Goal: Task Accomplishment & Management: Use online tool/utility

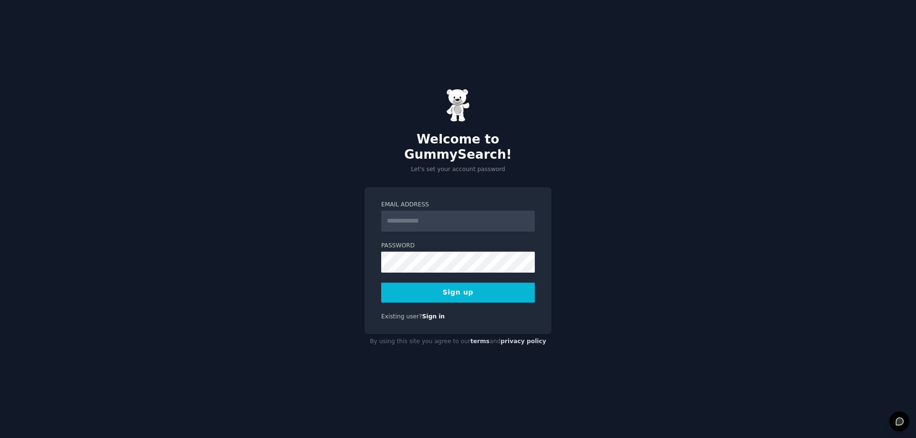
click at [424, 211] on input "Email Address" at bounding box center [458, 221] width 154 height 21
type input "**********"
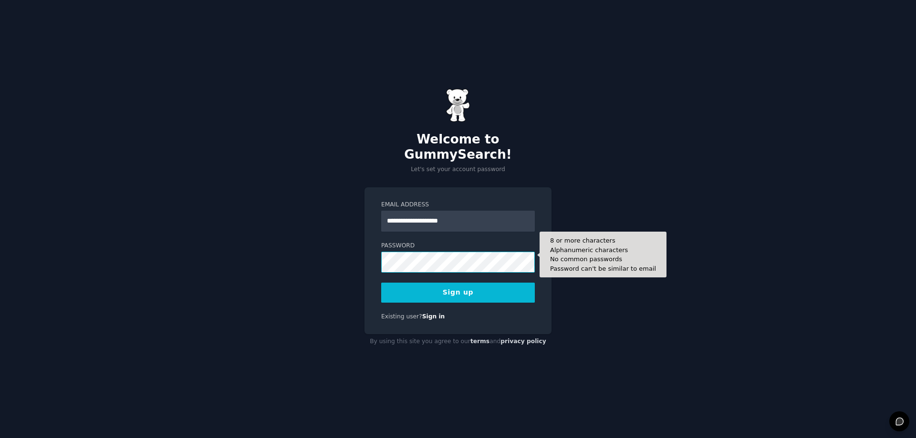
click at [381, 283] on button "Sign up" at bounding box center [458, 293] width 154 height 20
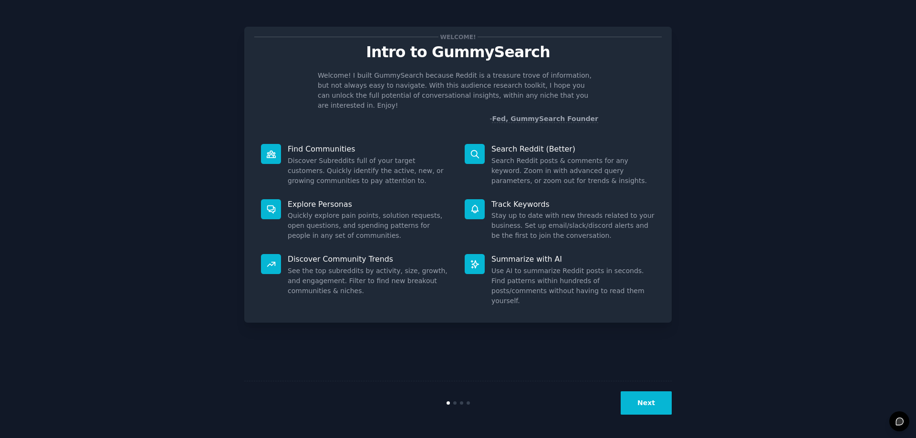
click at [652, 397] on button "Next" at bounding box center [646, 403] width 51 height 23
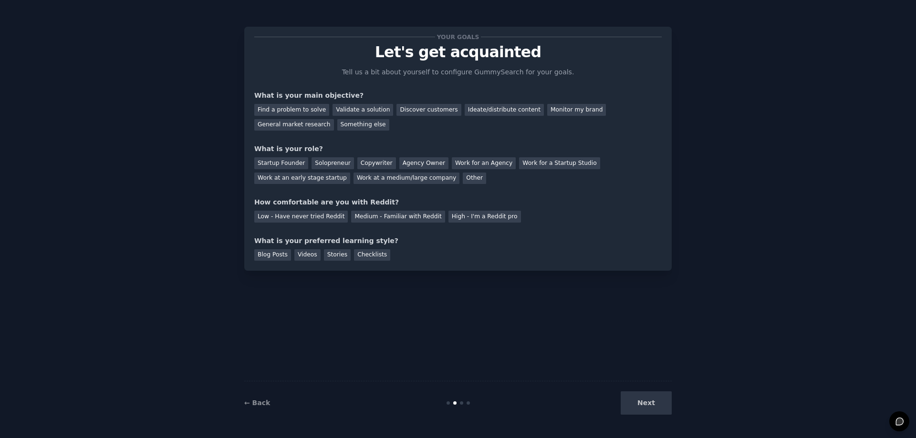
click at [652, 397] on div "Next" at bounding box center [600, 403] width 143 height 23
click at [645, 406] on div "Next" at bounding box center [600, 403] width 143 height 23
click at [621, 367] on div "Your goals Let's get acquainted Tell us a bit about yourself to configure Gummy…" at bounding box center [458, 219] width 428 height 412
click at [471, 110] on div "Ideate/distribute content" at bounding box center [504, 110] width 79 height 12
click at [301, 164] on div "Startup Founder" at bounding box center [281, 163] width 54 height 12
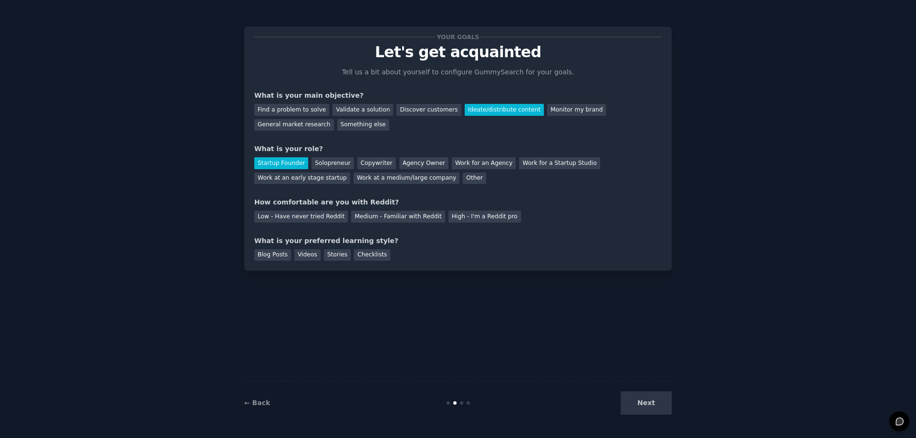
click at [328, 223] on div "Your goals Let's get acquainted Tell us a bit about yourself to configure Gummy…" at bounding box center [457, 149] width 407 height 224
click at [329, 213] on div "Low - Have never tried Reddit" at bounding box center [301, 217] width 94 height 12
click at [404, 219] on div "Medium - Familiar with Reddit" at bounding box center [398, 217] width 94 height 12
click at [336, 259] on div "Stories" at bounding box center [337, 256] width 27 height 12
click at [643, 407] on button "Next" at bounding box center [646, 403] width 51 height 23
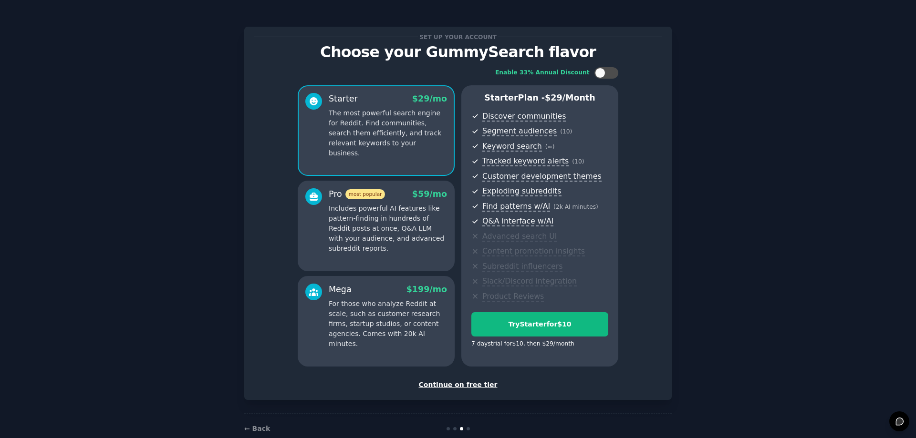
click at [469, 384] on div "Continue on free tier" at bounding box center [457, 385] width 407 height 10
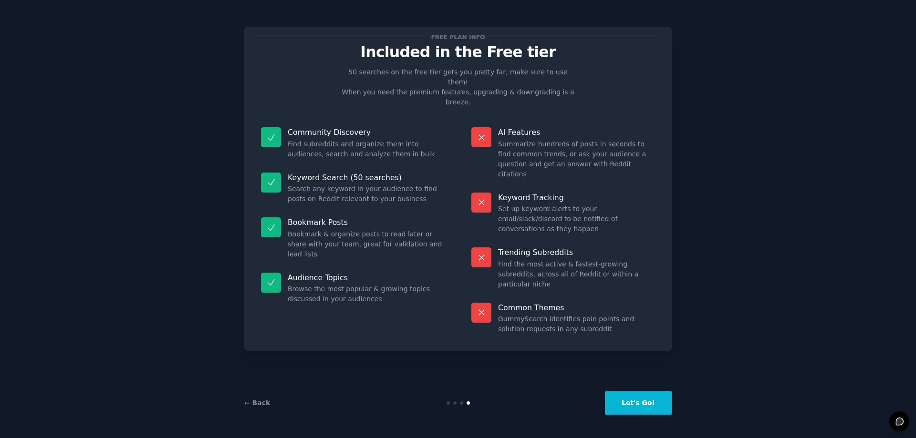
click at [629, 399] on button "Let's Go!" at bounding box center [638, 403] width 67 height 23
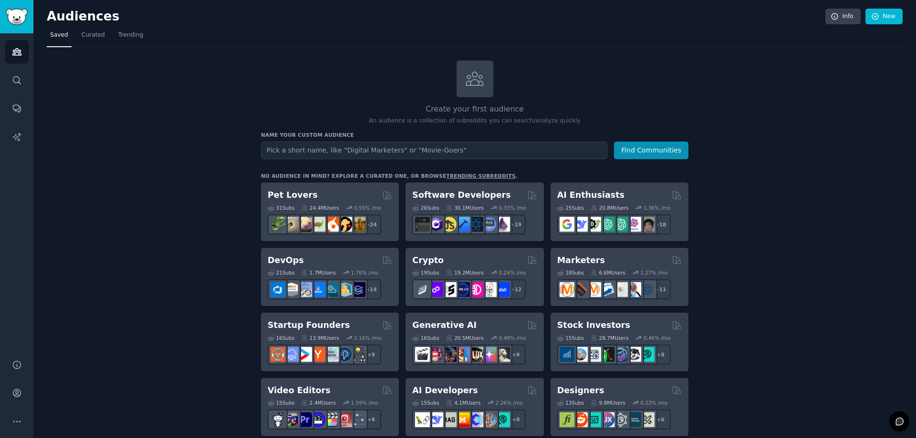
click at [373, 149] on input "text" at bounding box center [434, 151] width 346 height 18
type input "print on demand shirt"
click at [614, 142] on button "Find Communities" at bounding box center [651, 151] width 74 height 18
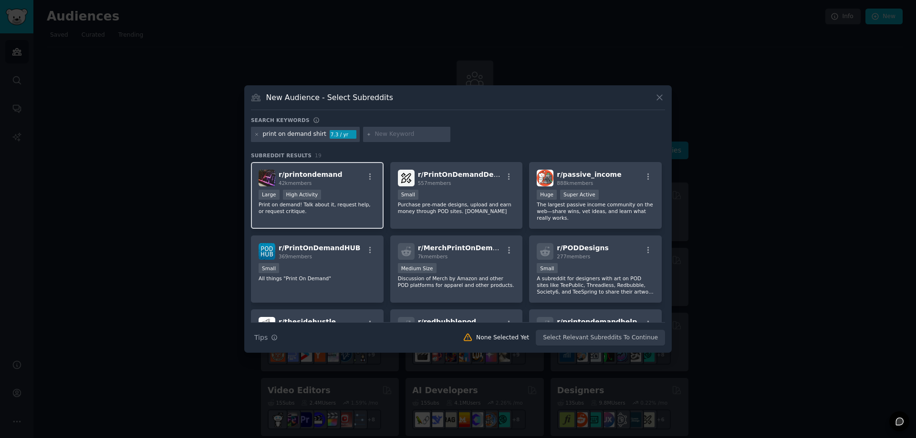
click at [327, 192] on div "Large High Activity" at bounding box center [317, 196] width 117 height 12
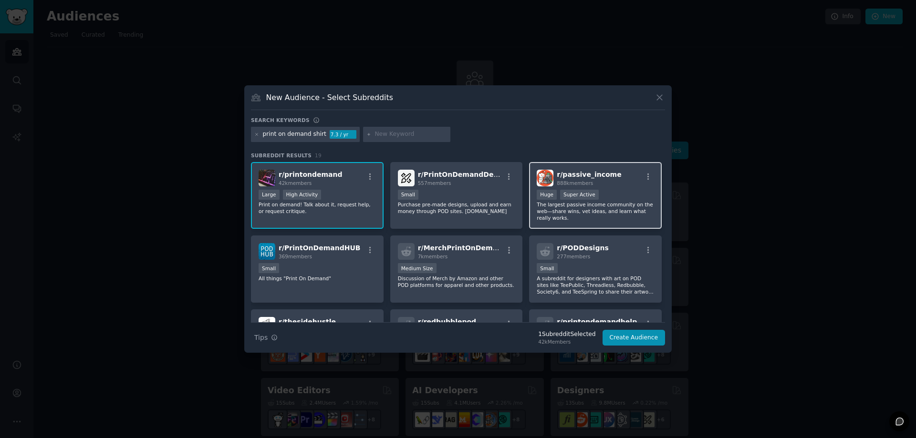
click at [636, 205] on p "The largest passive income community on the web—share wins, vet ideas, and lear…" at bounding box center [595, 211] width 117 height 20
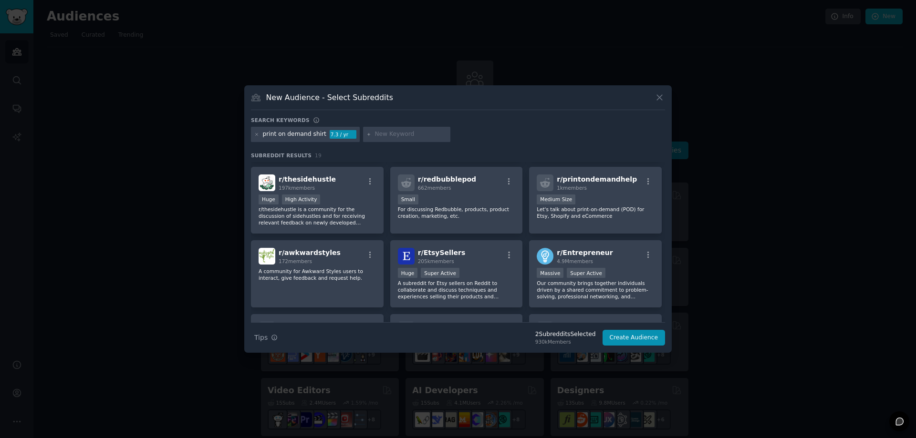
scroll to position [143, 0]
click at [598, 258] on div "4.9M members" at bounding box center [585, 261] width 56 height 7
click at [628, 335] on button "Create Audience" at bounding box center [634, 338] width 63 height 16
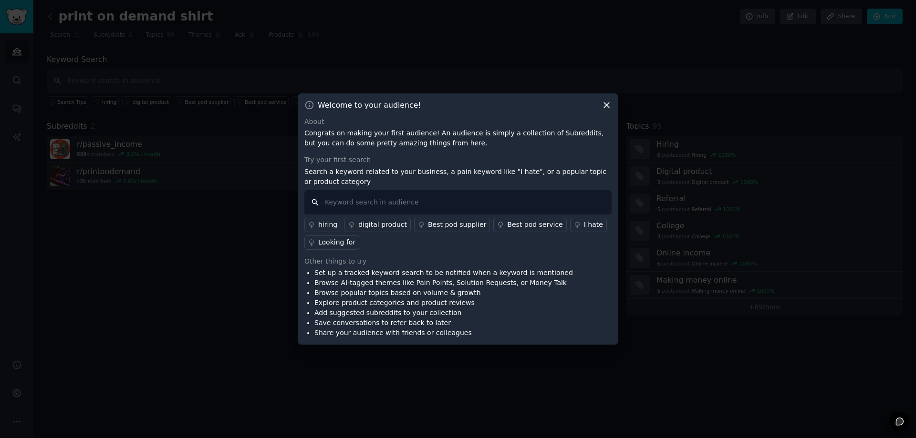
click at [429, 200] on input "text" at bounding box center [457, 202] width 307 height 24
type input "christmas"
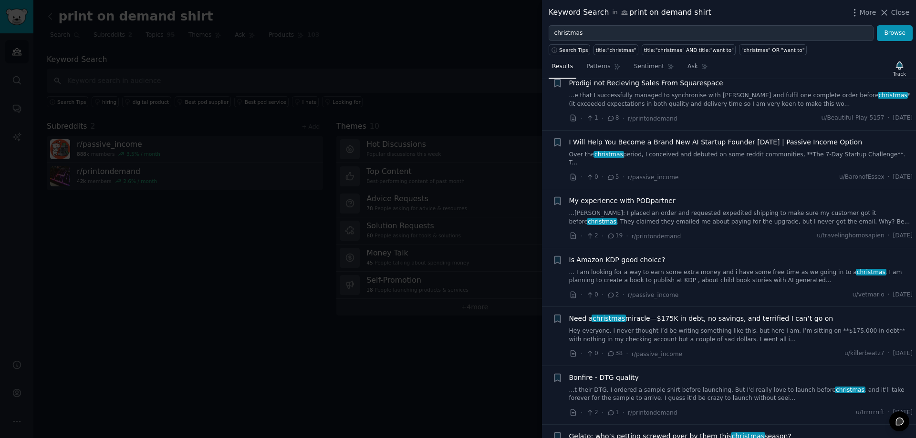
scroll to position [573, 0]
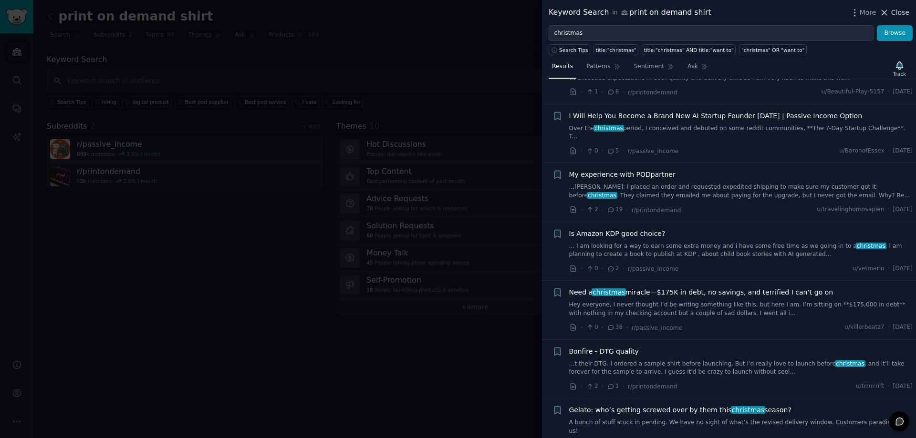
click at [889, 12] on icon at bounding box center [884, 13] width 10 height 10
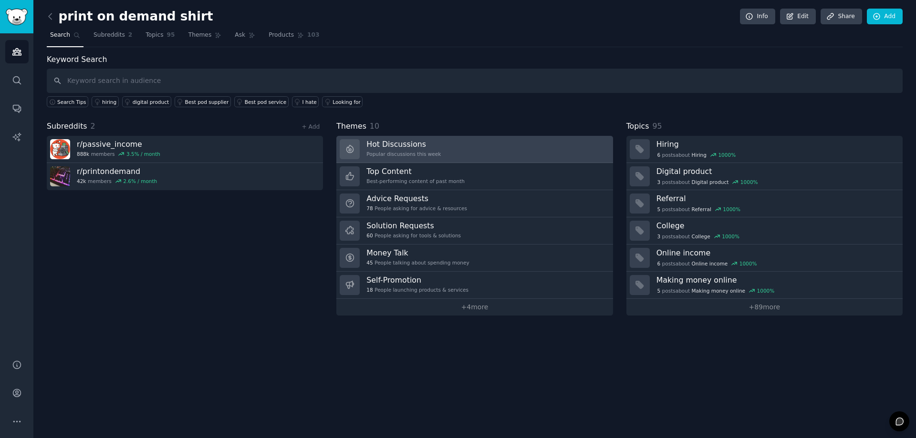
click at [464, 162] on link "Hot Discussions Popular discussions this week" at bounding box center [474, 149] width 276 height 27
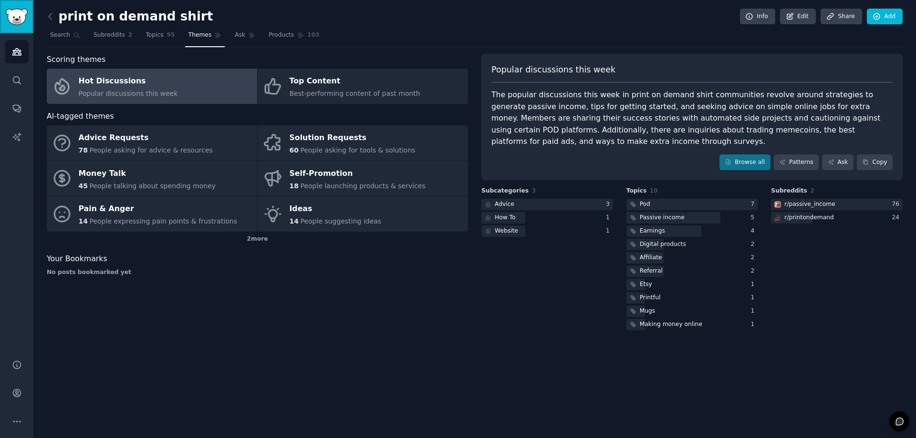
click at [4, 21] on link "Sidebar" at bounding box center [16, 16] width 33 height 33
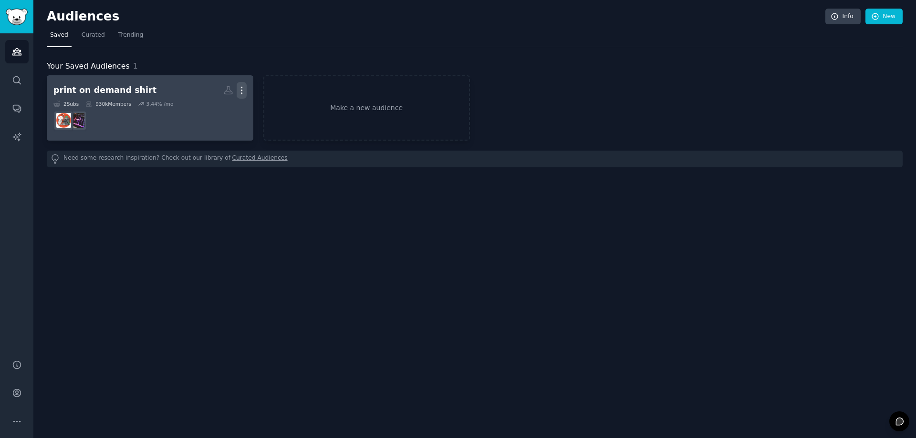
click at [245, 88] on icon "button" at bounding box center [242, 90] width 10 height 10
click at [222, 112] on p "Delete" at bounding box center [216, 110] width 22 height 10
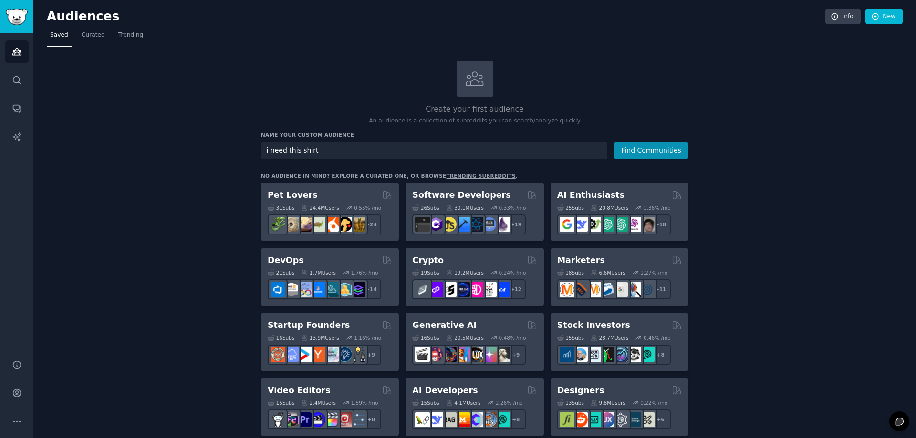
type input "i need this shirt"
click at [614, 142] on button "Find Communities" at bounding box center [651, 151] width 74 height 18
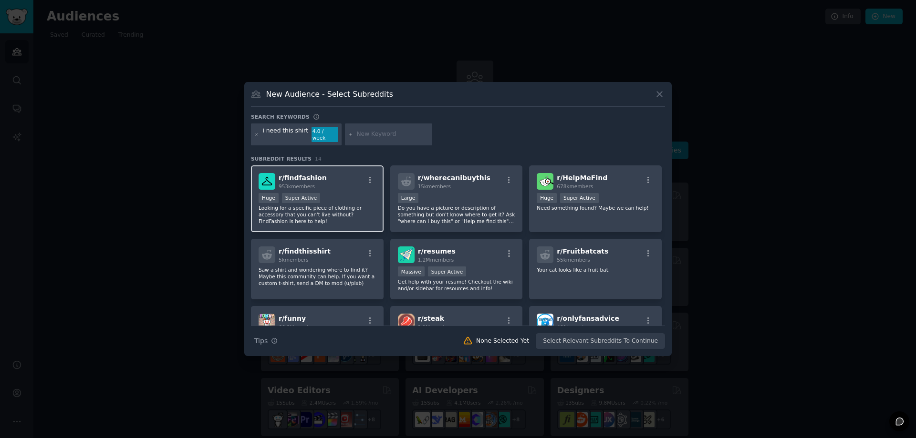
click at [333, 207] on p "Looking for a specific piece of clothing or accessory that you can't live witho…" at bounding box center [317, 215] width 117 height 20
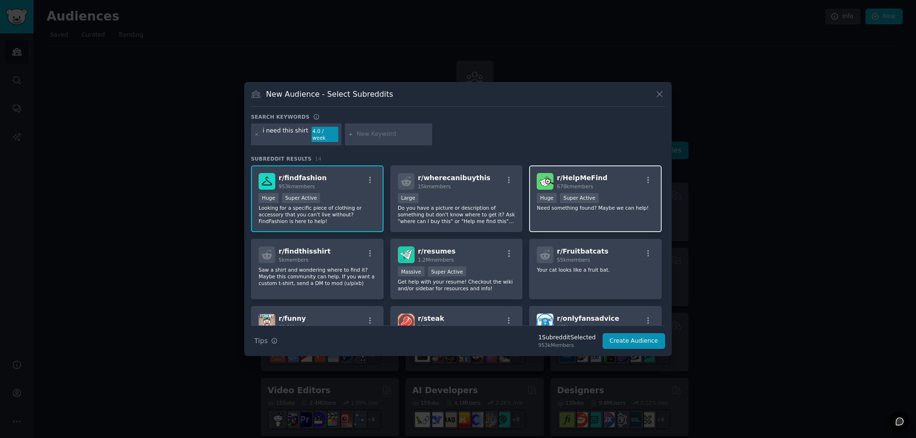
click at [650, 209] on div "r/ HelpMeFind 678k members Huge Super Active Need something found? Maybe we can…" at bounding box center [595, 199] width 133 height 67
click at [652, 345] on button "Create Audience" at bounding box center [634, 342] width 63 height 16
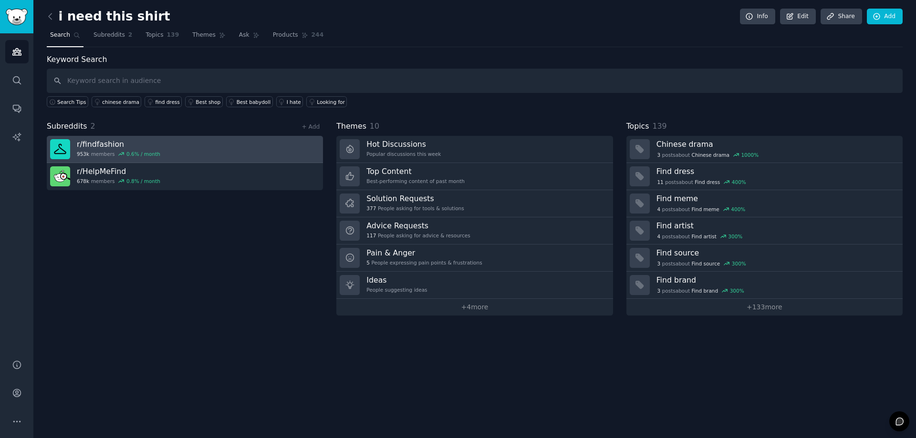
click at [174, 146] on link "r/ findfashion 953k members 0.6 % / month" at bounding box center [185, 149] width 276 height 27
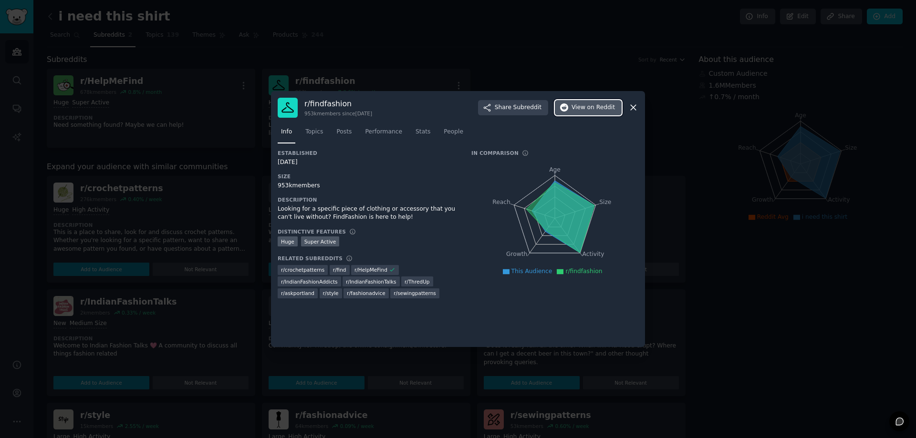
click at [608, 111] on span "on Reddit" at bounding box center [601, 108] width 28 height 9
click at [357, 63] on div at bounding box center [458, 219] width 916 height 438
